Goal: Find contact information: Find contact information

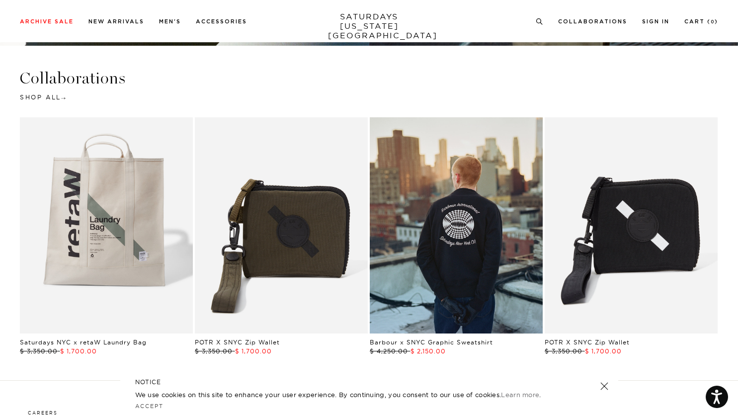
scroll to position [2005, 0]
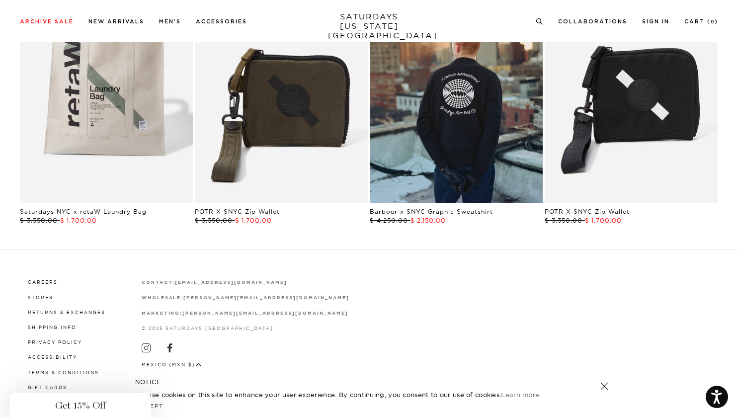
click at [39, 281] on div "Close dialog Be the first to know. Subscribe to emails and receive 15% off your…" at bounding box center [369, 209] width 738 height 418
click at [39, 281] on link "Careers" at bounding box center [43, 281] width 30 height 5
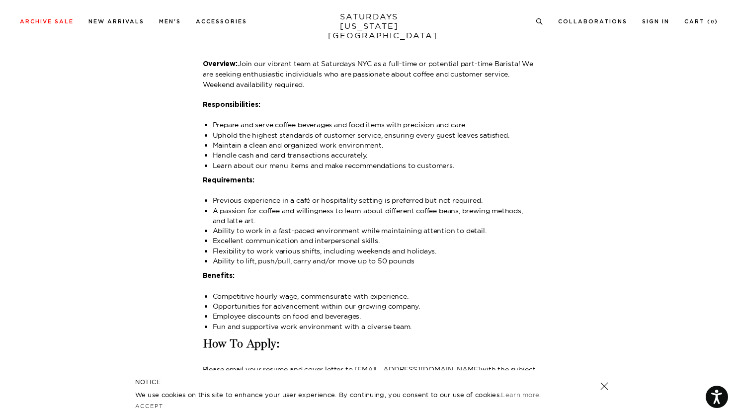
scroll to position [1297, 0]
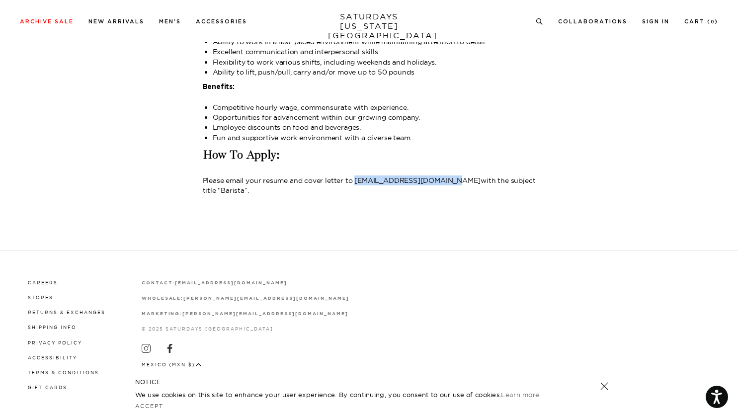
drag, startPoint x: 446, startPoint y: 170, endPoint x: 355, endPoint y: 173, distance: 91.5
click at [355, 176] on span "Please email your resume and cover letter to [EMAIL_ADDRESS][DOMAIN_NAME] with …" at bounding box center [369, 185] width 333 height 19
copy link "[EMAIL_ADDRESS][DOMAIN_NAME]"
